Goal: Information Seeking & Learning: Learn about a topic

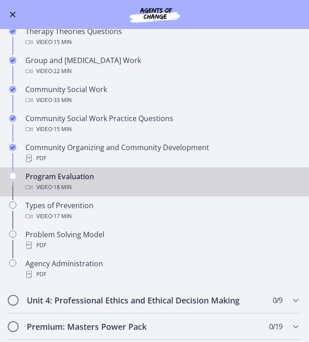
scroll to position [319, 0]
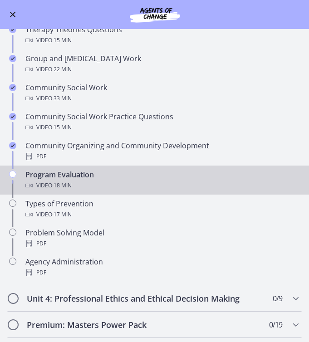
click at [65, 185] on span "· 18 min" at bounding box center [61, 185] width 19 height 11
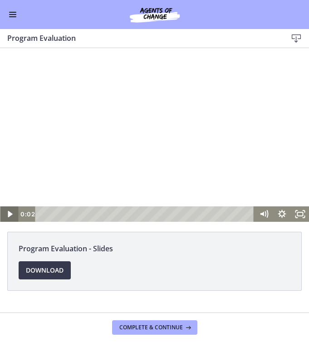
click at [10, 215] on icon "Play Video" at bounding box center [9, 214] width 5 height 6
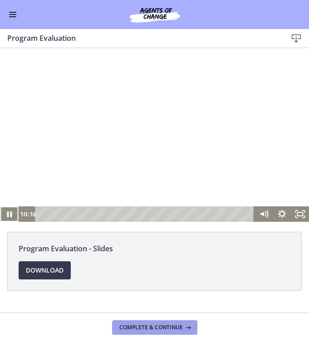
click at [162, 327] on span "Complete & continue" at bounding box center [150, 327] width 63 height 7
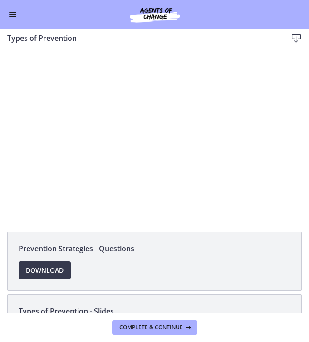
scroll to position [63, 0]
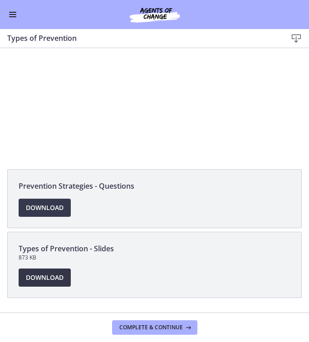
click at [44, 282] on span "Download Opens in a new window" at bounding box center [45, 277] width 38 height 11
click at [143, 323] on button "Complete & continue" at bounding box center [154, 327] width 85 height 15
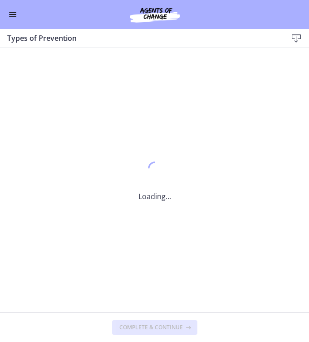
scroll to position [0, 0]
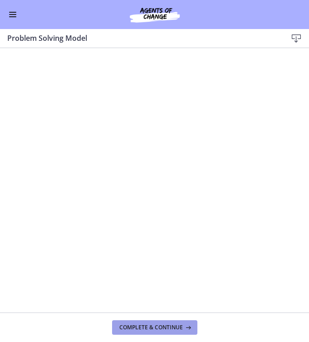
click at [171, 330] on span "Complete & continue" at bounding box center [150, 327] width 63 height 7
click at [176, 331] on span "Complete & continue" at bounding box center [150, 327] width 63 height 7
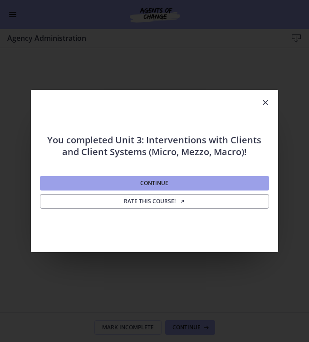
click at [194, 181] on button "Continue" at bounding box center [154, 183] width 229 height 15
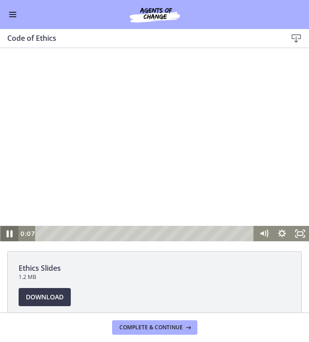
click at [6, 233] on icon "Pause" at bounding box center [9, 233] width 22 height 19
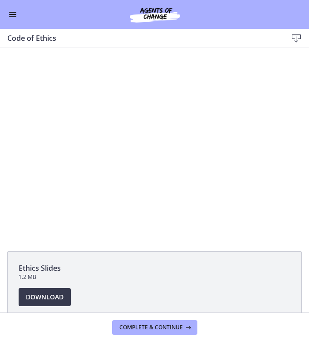
click at [10, 13] on button "Enable menu" at bounding box center [12, 14] width 11 height 11
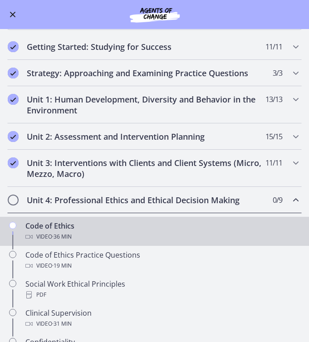
scroll to position [89, 0]
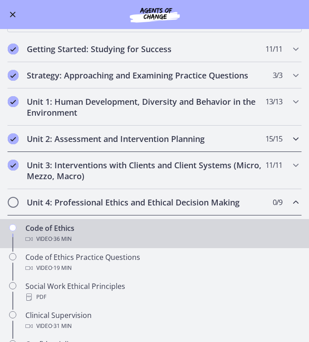
click at [99, 141] on h2 "Unit 2: Assessment and Intervention Planning" at bounding box center [146, 138] width 238 height 11
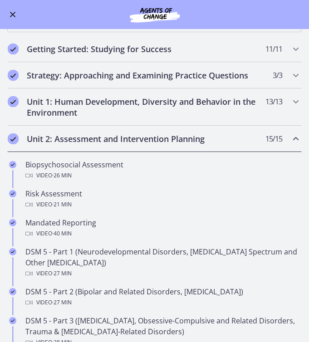
click at [99, 141] on h2 "Unit 2: Assessment and Intervention Planning" at bounding box center [146, 138] width 238 height 11
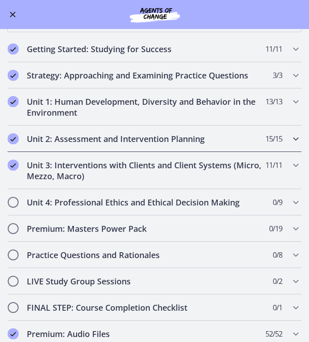
click at [165, 137] on h2 "Unit 2: Assessment and Intervention Planning" at bounding box center [146, 138] width 238 height 11
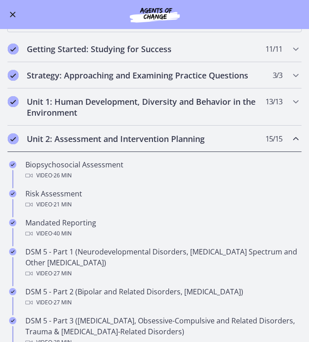
click at [142, 135] on h2 "Unit 2: Assessment and Intervention Planning" at bounding box center [146, 138] width 238 height 11
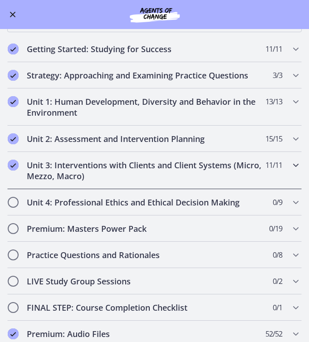
click at [137, 173] on h2 "Unit 3: Interventions with Clients and Client Systems (Micro, Mezzo, Macro)" at bounding box center [146, 171] width 238 height 22
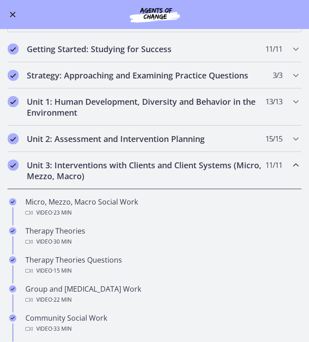
click at [177, 165] on h2 "Unit 3: Interventions with Clients and Client Systems (Micro, Mezzo, Macro)" at bounding box center [146, 171] width 238 height 22
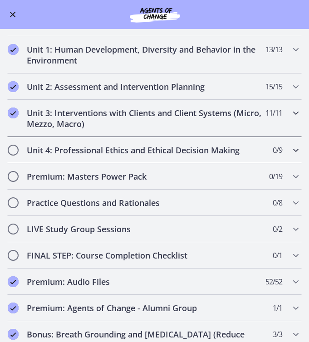
scroll to position [143, 0]
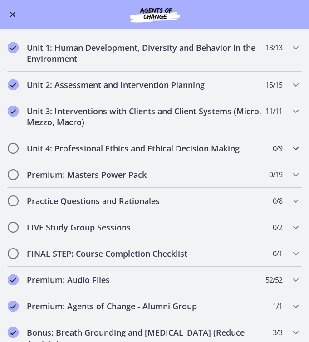
click at [173, 144] on h2 "Unit 4: Professional Ethics and Ethical Decision Making" at bounding box center [146, 148] width 238 height 11
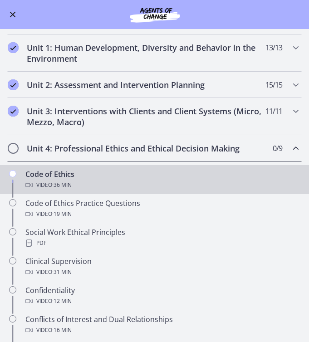
click at [12, 12] on button "Enable menu" at bounding box center [12, 14] width 11 height 11
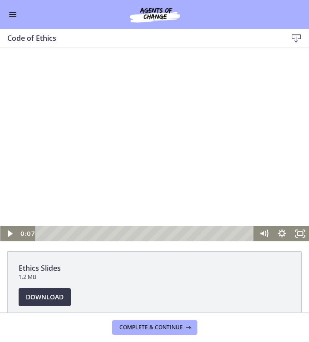
click at [130, 171] on div at bounding box center [154, 144] width 309 height 193
click at [42, 296] on span "Download Opens in a new window" at bounding box center [45, 297] width 38 height 11
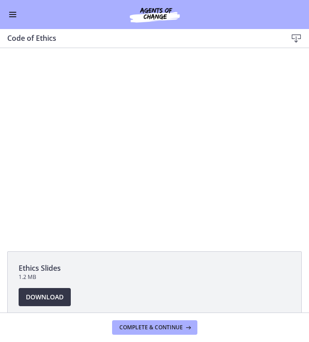
click at [37, 295] on span "Download Opens in a new window" at bounding box center [45, 297] width 38 height 11
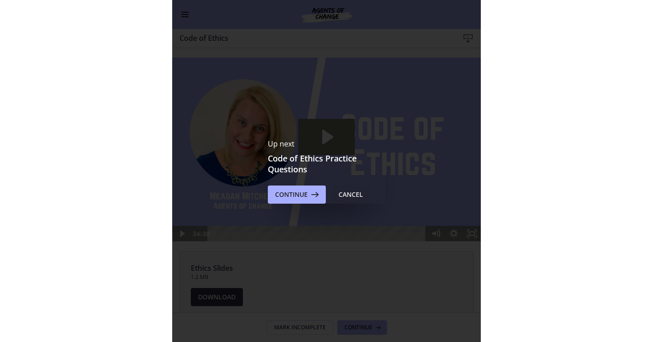
scroll to position [0, 0]
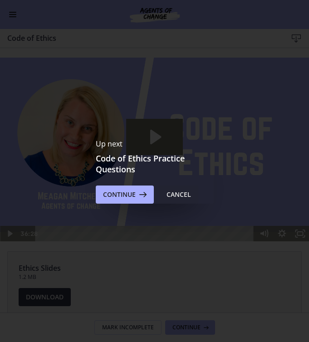
click at [178, 193] on div "Cancel" at bounding box center [178, 194] width 24 height 11
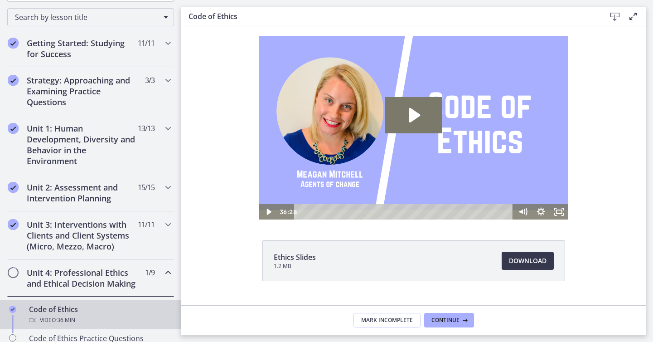
scroll to position [144, 0]
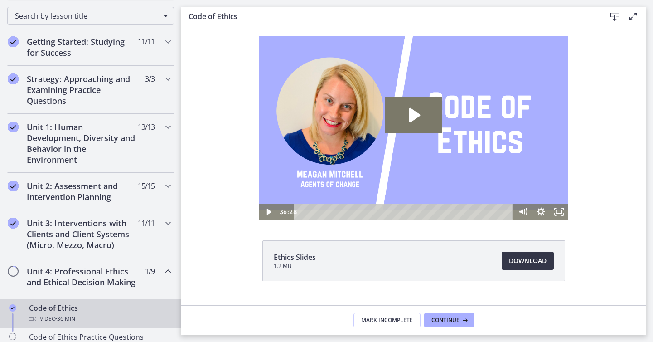
click at [308, 253] on link "Download Opens in a new window" at bounding box center [528, 261] width 52 height 18
